Goal: Check status: Check status

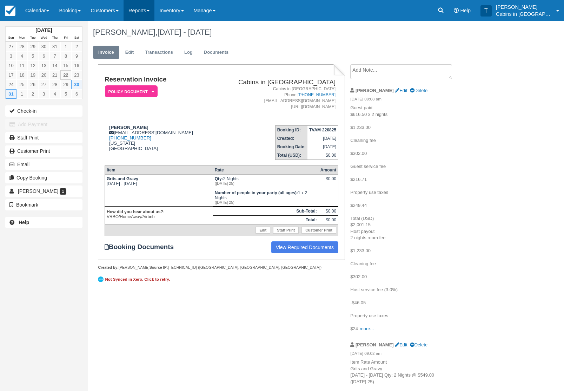
click at [145, 9] on link "Reports" at bounding box center [139, 10] width 31 height 21
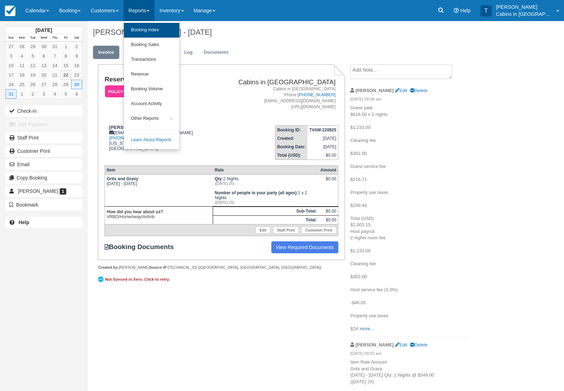
click at [174, 28] on link "Booking Index" at bounding box center [151, 30] width 55 height 15
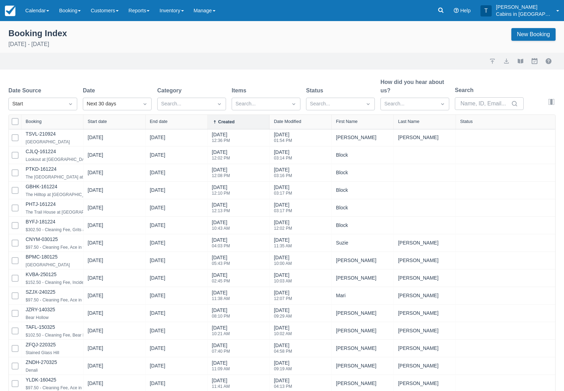
select select "25"
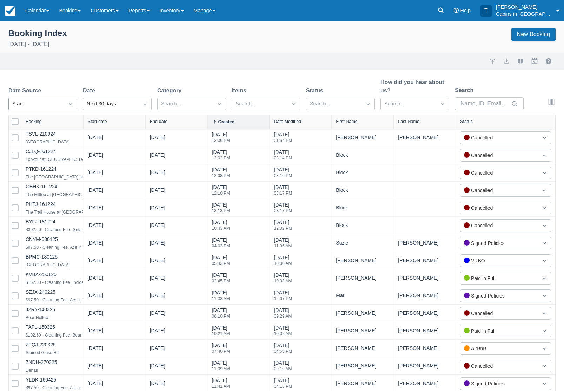
click at [68, 103] on icon "Dropdown icon" at bounding box center [70, 103] width 7 height 7
click at [70, 124] on div "Created" at bounding box center [42, 121] width 69 height 14
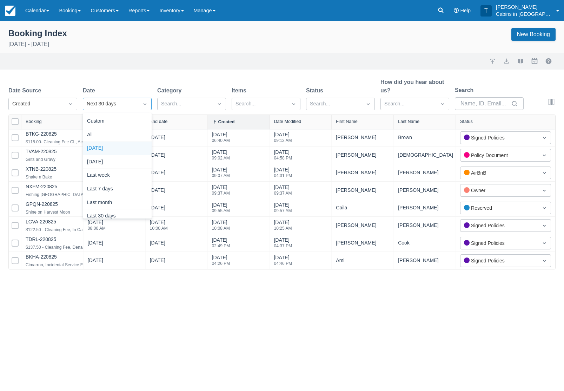
click at [130, 152] on div "Today" at bounding box center [117, 148] width 69 height 14
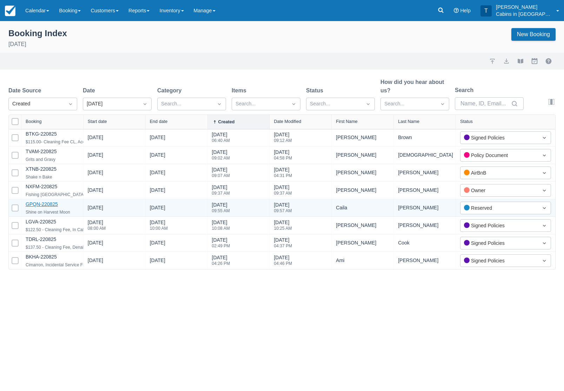
click at [54, 206] on link "GPQN-220825" at bounding box center [42, 204] width 32 height 6
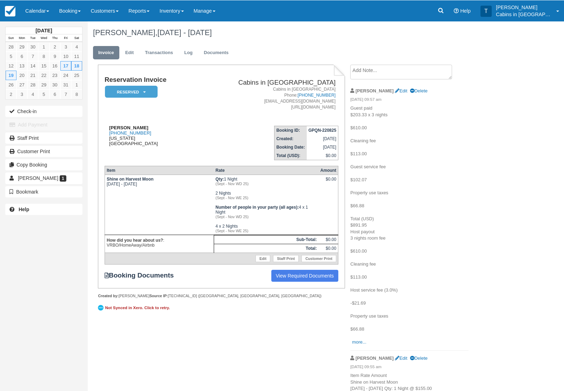
click at [113, 130] on strong "[PERSON_NAME]" at bounding box center [128, 127] width 39 height 5
copy strong "[PERSON_NAME]"
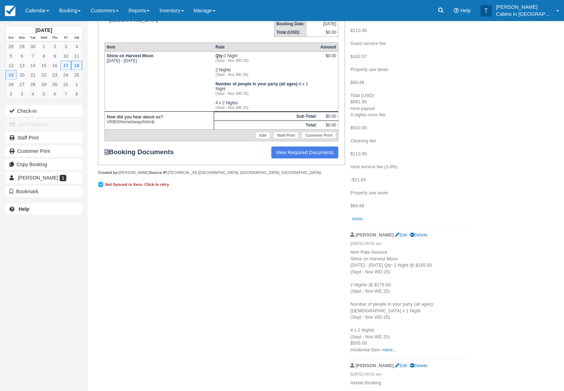
scroll to position [143, 0]
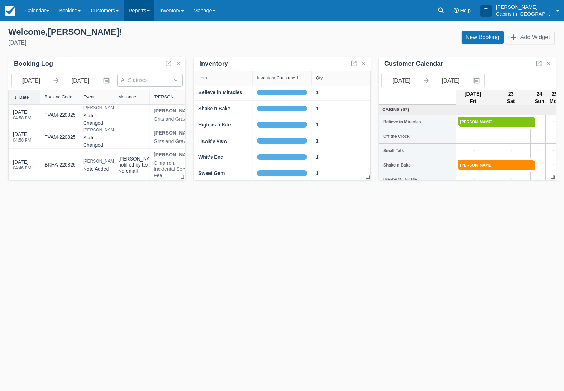
click at [151, 7] on link "Reports" at bounding box center [139, 10] width 31 height 21
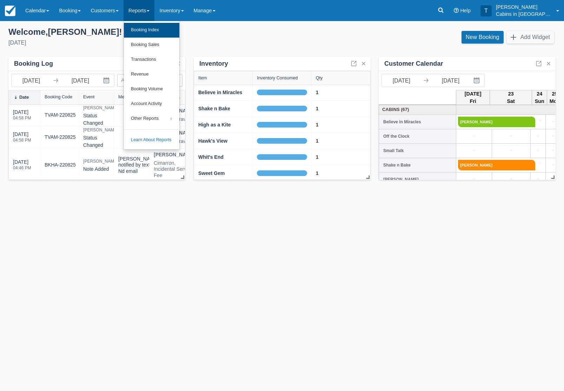
click at [160, 28] on link "Booking Index" at bounding box center [151, 30] width 55 height 15
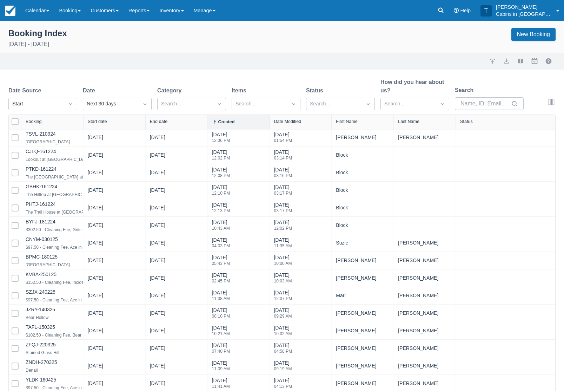
select select "25"
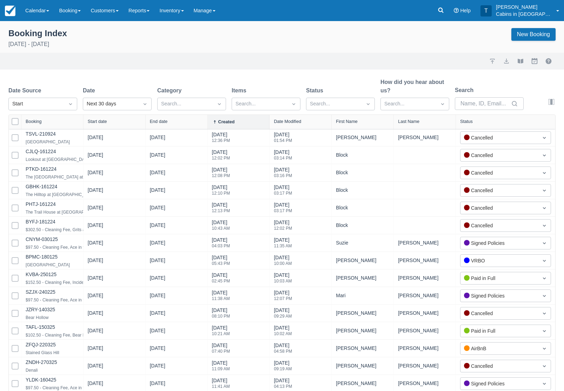
click at [68, 96] on div "Date Source Start" at bounding box center [42, 98] width 69 height 24
click at [64, 121] on div "Created" at bounding box center [42, 121] width 69 height 14
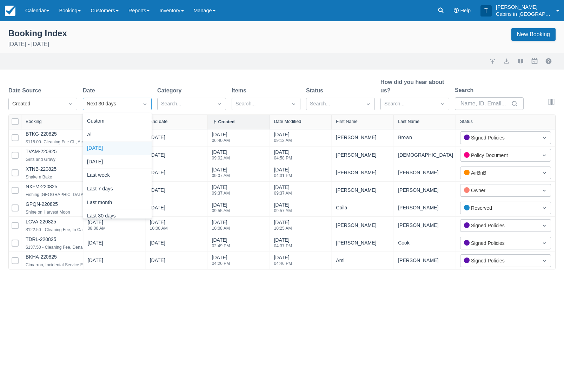
click at [127, 144] on div "[DATE]" at bounding box center [117, 148] width 69 height 14
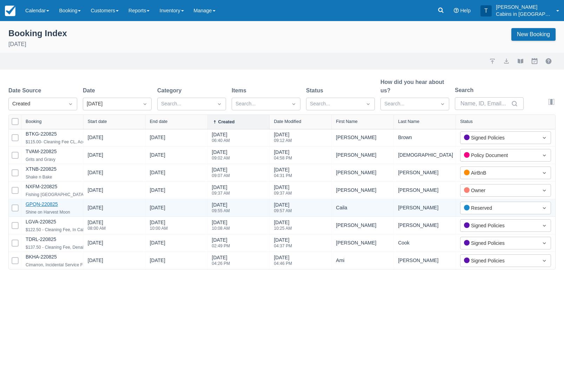
click at [58, 206] on link "GPQN-220825" at bounding box center [42, 204] width 32 height 6
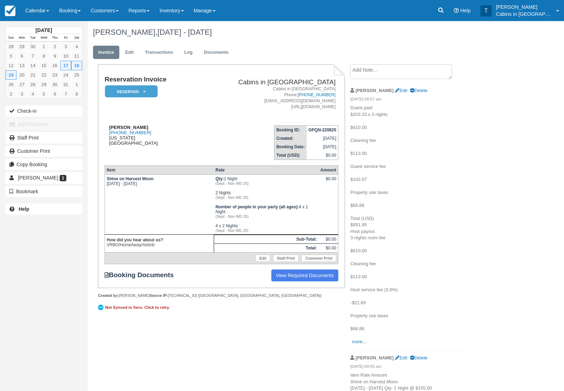
click at [147, 126] on div "Caila Huster 1 (580) 362-7078 Oklahoma United States" at bounding box center [149, 135] width 88 height 21
click at [142, 127] on div "Caila Huster 1 (580) 362-7078 Oklahoma United States" at bounding box center [149, 135] width 88 height 21
click at [108, 124] on td "Caila Huster 1 (580) 362-7078 Oklahoma United States" at bounding box center [149, 139] width 88 height 40
copy strong "Caila Huster"
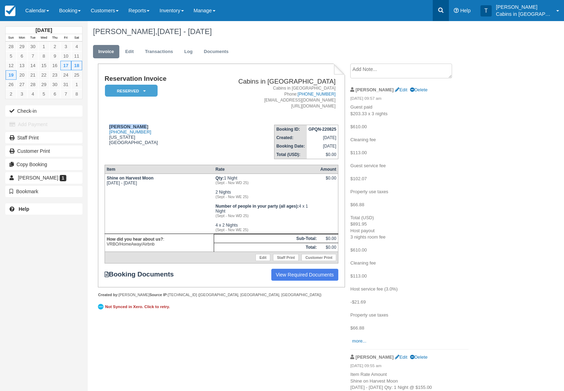
click at [444, 9] on icon at bounding box center [440, 10] width 7 height 7
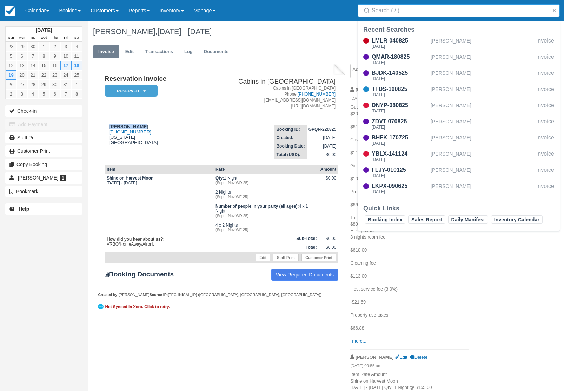
scroll to position [0, 0]
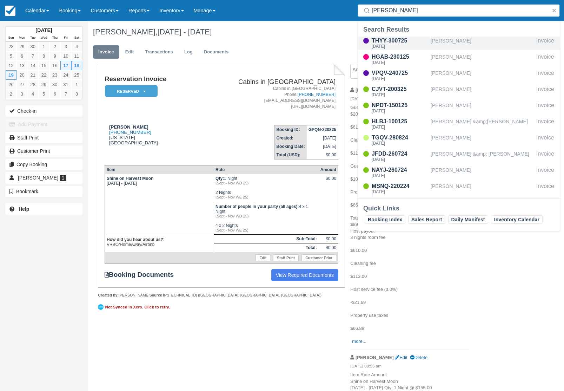
type input "Ashley"
click at [403, 42] on div "THYY-300725" at bounding box center [400, 41] width 56 height 8
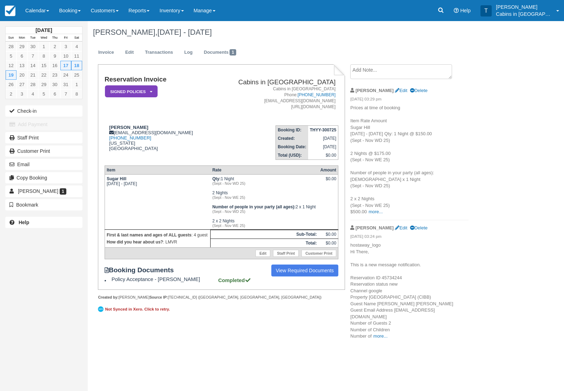
click at [488, 269] on div "[PERSON_NAME], [DATE] - [DATE] Invoice Edit Transactions Log Documents 1 Reserv…" at bounding box center [299, 182] width 423 height 323
click at [143, 91] on em "Signed Policies" at bounding box center [131, 91] width 53 height 12
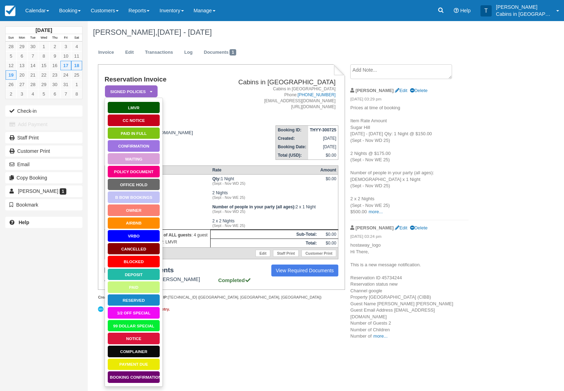
click at [144, 97] on em "Signed Policies" at bounding box center [131, 91] width 53 height 12
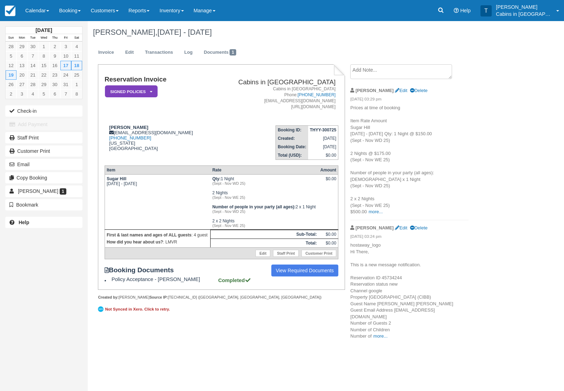
click at [146, 87] on em "Signed Policies" at bounding box center [131, 91] width 53 height 12
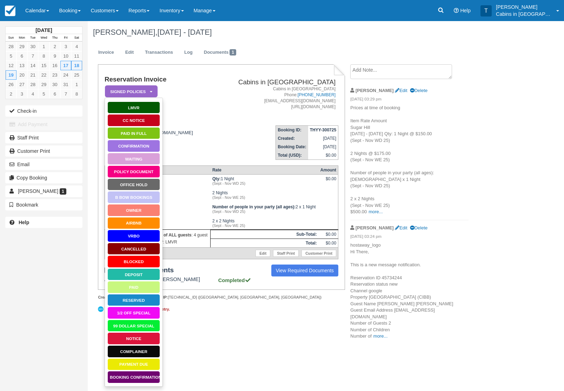
click at [146, 106] on link "LMVR" at bounding box center [133, 107] width 53 height 12
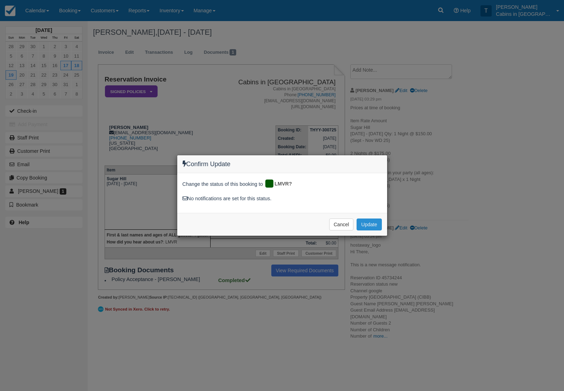
click at [373, 225] on button "Update" at bounding box center [369, 224] width 25 height 12
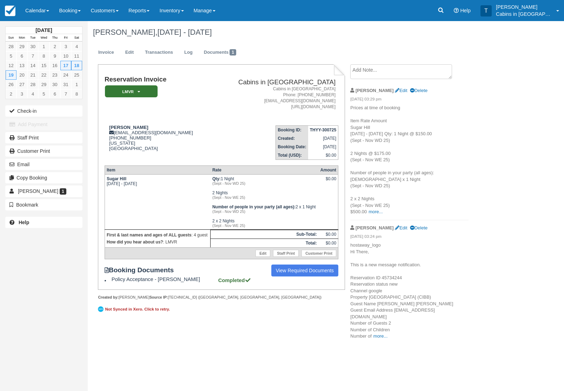
click at [293, 386] on div "[DATE] Sun Mon Tue Wed Thu Fri Sat 28 29 30 1 2 3 4 5 6 7 8 9 10 11 12 13 14 15…" at bounding box center [282, 206] width 564 height 370
click at [42, 8] on link "Calendar" at bounding box center [37, 10] width 34 height 21
click at [60, 47] on link "Customer" at bounding box center [48, 45] width 55 height 15
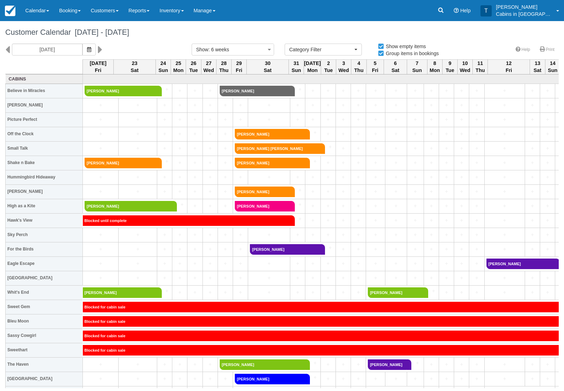
select select
click at [91, 31] on span "August 22 - October 03 2025" at bounding box center [100, 32] width 58 height 9
click at [87, 47] on icon "button" at bounding box center [89, 49] width 4 height 5
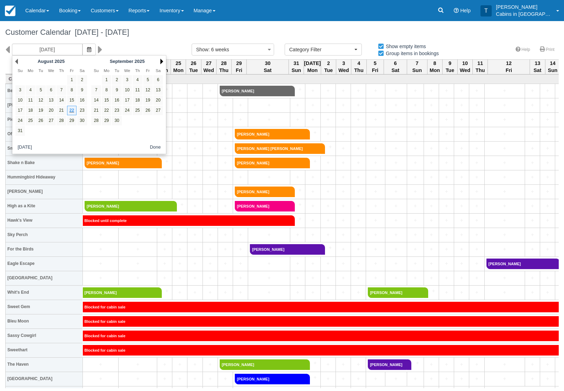
click at [161, 62] on link "Next" at bounding box center [161, 62] width 3 height 6
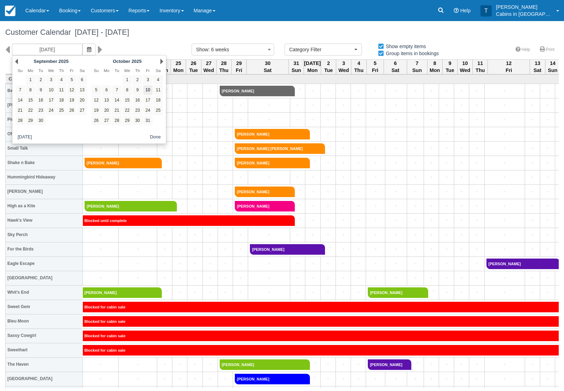
click at [149, 90] on link "10" at bounding box center [147, 89] width 9 height 9
type input "10/10/25"
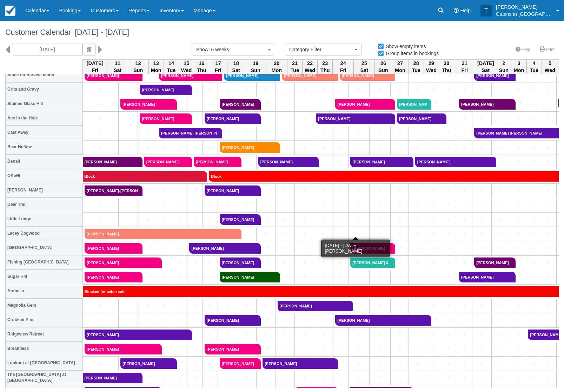
scroll to position [347, 0]
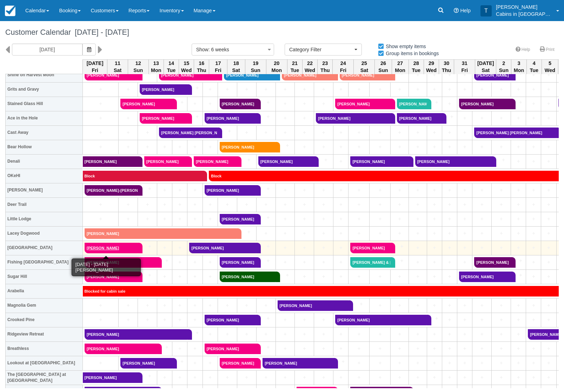
click at [125, 246] on link "Ashley Winkler" at bounding box center [111, 248] width 53 height 11
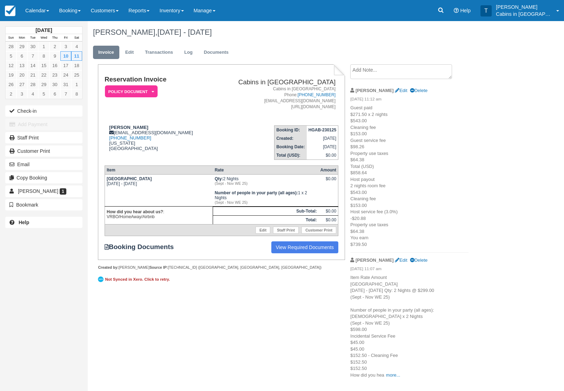
click at [142, 88] on em "Policy Document" at bounding box center [131, 91] width 53 height 12
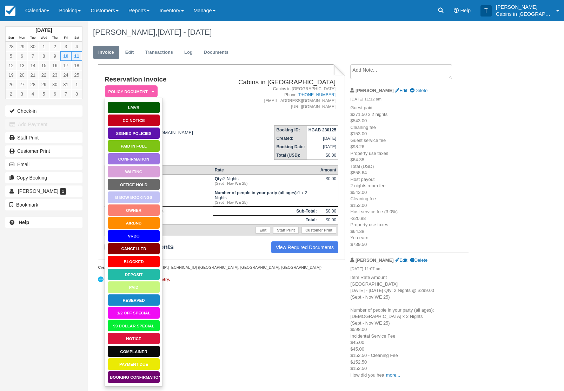
click at [144, 174] on link "Waiting" at bounding box center [133, 171] width 53 height 12
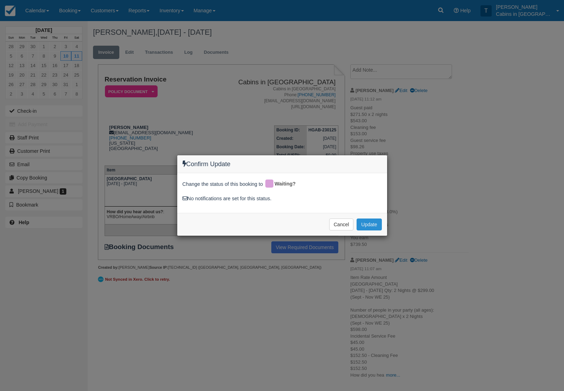
click at [376, 222] on button "Update" at bounding box center [369, 224] width 25 height 12
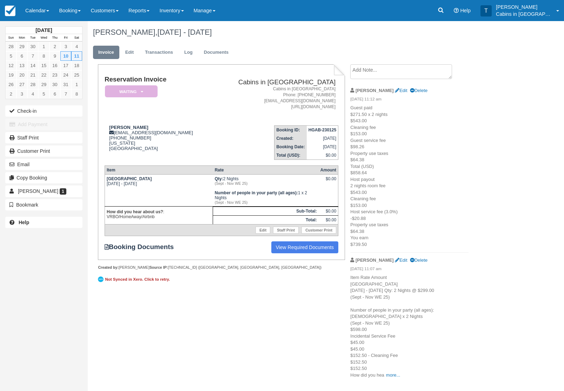
click at [144, 88] on em "Waiting" at bounding box center [131, 91] width 53 height 12
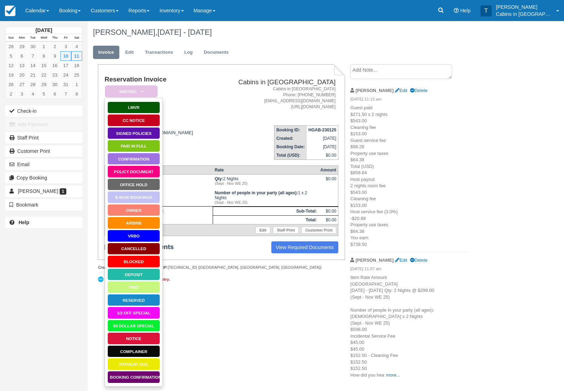
click at [144, 170] on link "Policy Document" at bounding box center [133, 171] width 53 height 12
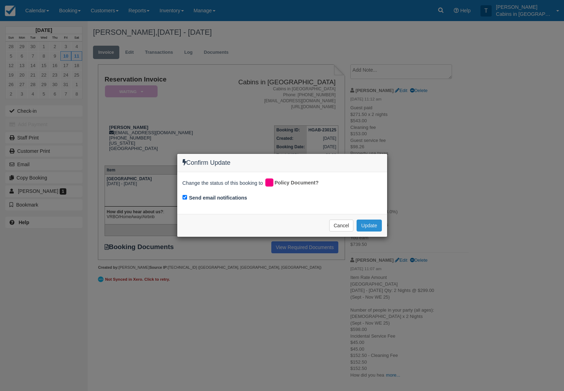
click at [373, 221] on button "Update" at bounding box center [369, 225] width 25 height 12
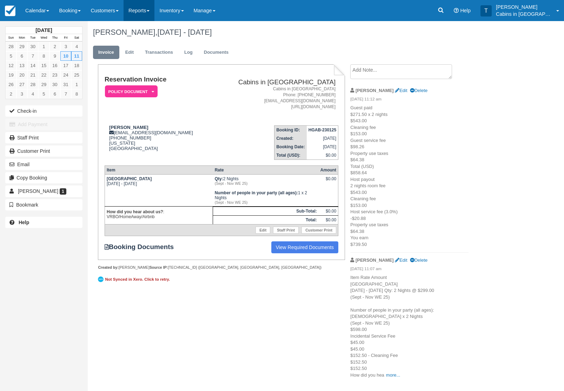
click at [147, 6] on link "Reports" at bounding box center [139, 10] width 31 height 21
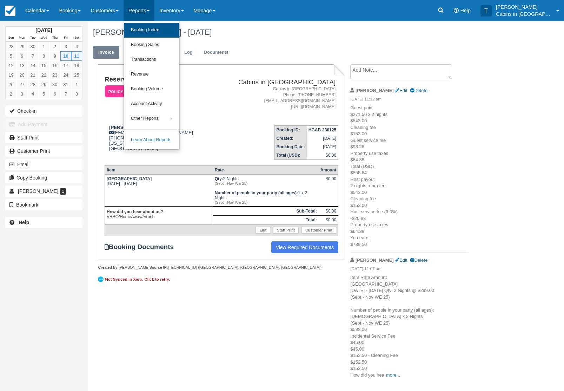
click at [177, 31] on link "Booking Index" at bounding box center [151, 30] width 55 height 15
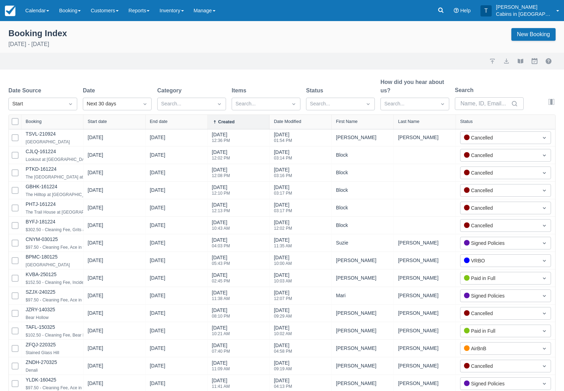
select select "25"
click at [62, 122] on div "Created" at bounding box center [42, 121] width 69 height 14
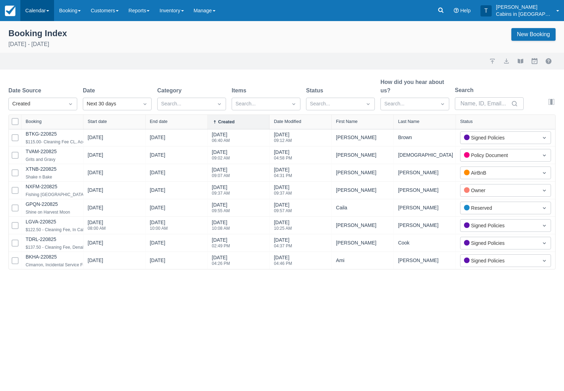
click at [39, 8] on link "Calendar" at bounding box center [37, 10] width 34 height 21
click at [49, 44] on link "Customer" at bounding box center [48, 45] width 55 height 15
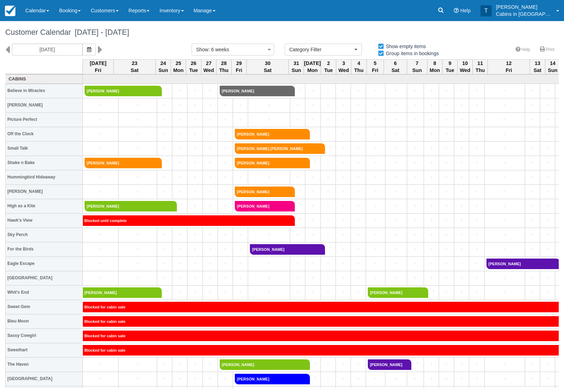
select select
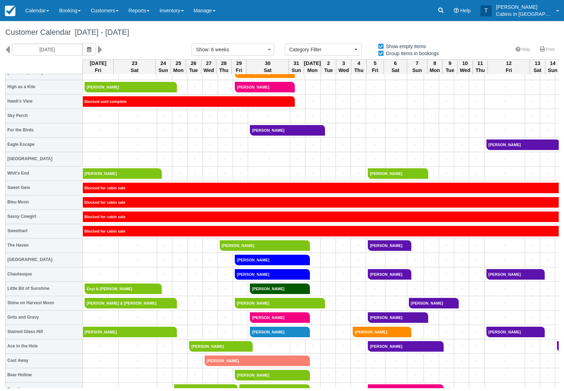
scroll to position [119, 0]
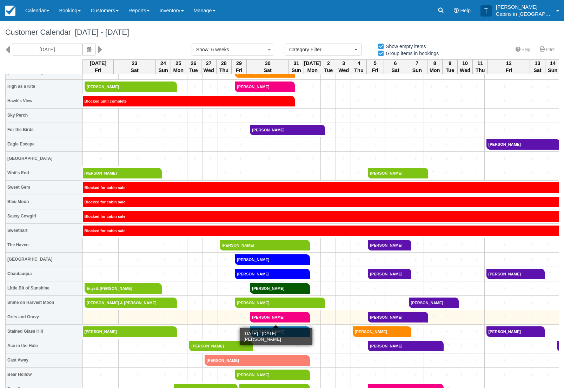
click at [297, 312] on link "[PERSON_NAME]" at bounding box center [277, 317] width 55 height 11
